Goal: Navigation & Orientation: Find specific page/section

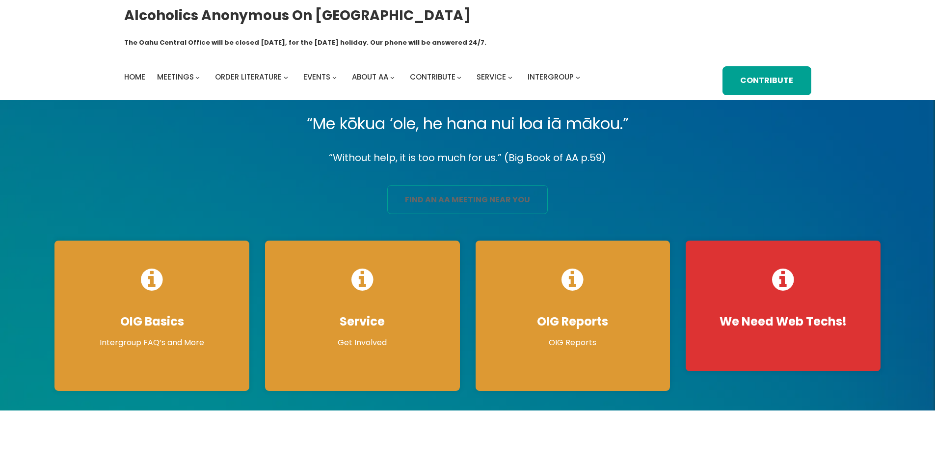
click at [450, 185] on link "find an aa meeting near you" at bounding box center [467, 199] width 160 height 29
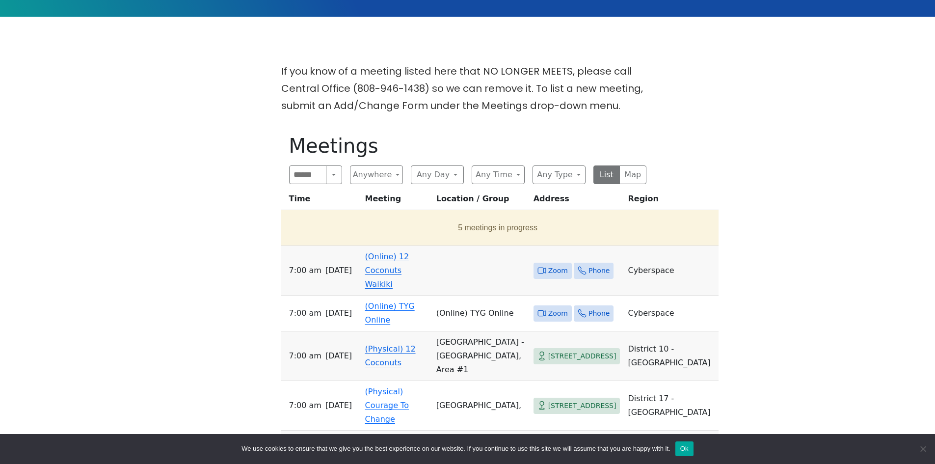
scroll to position [343, 0]
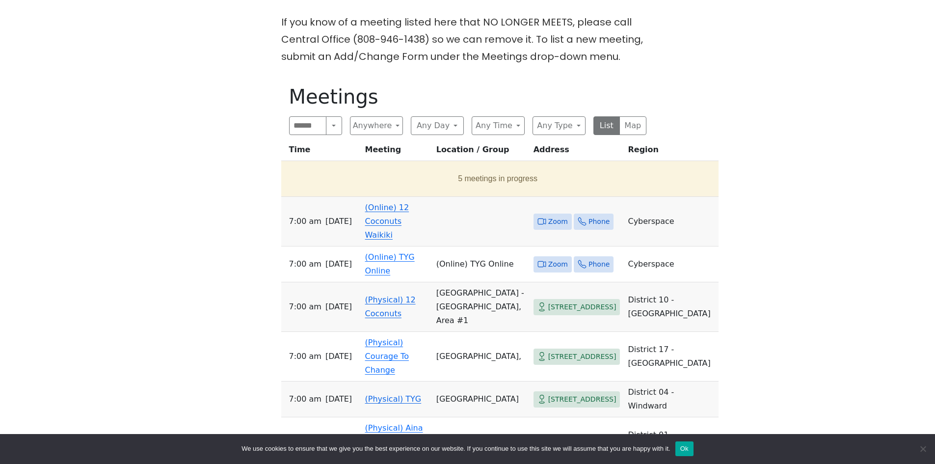
click at [371, 203] on link "(Online) 12 Coconuts Waikiki" at bounding box center [387, 221] width 44 height 37
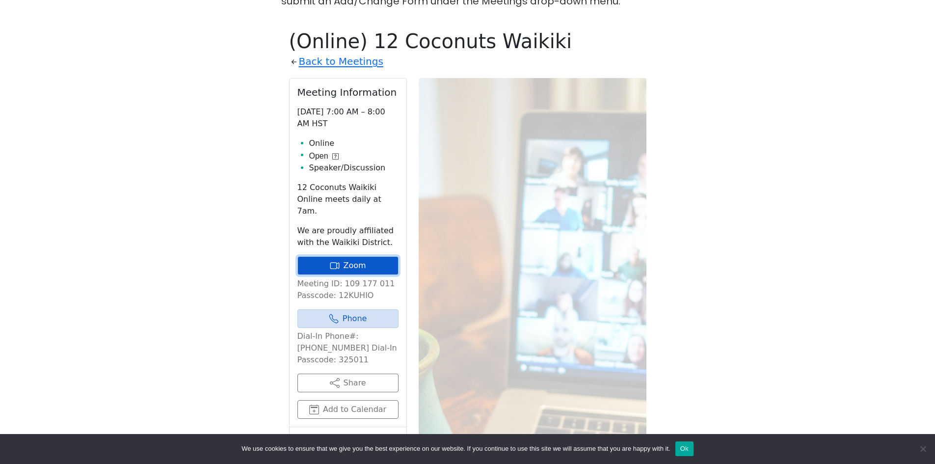
click at [361, 256] on link "Zoom" at bounding box center [347, 265] width 101 height 19
